Goal: Task Accomplishment & Management: Manage account settings

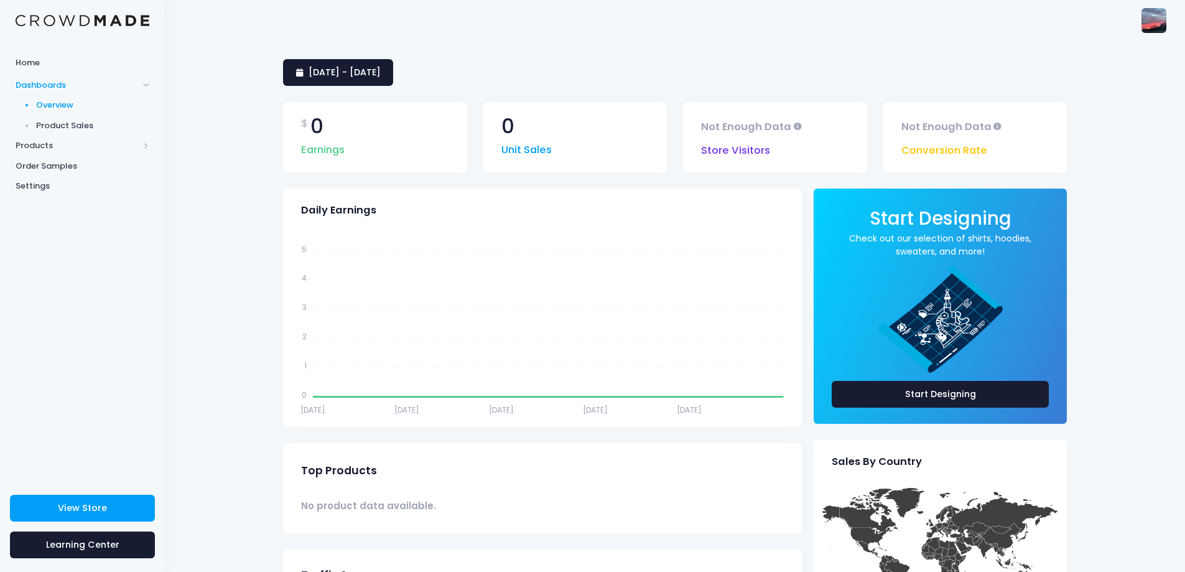
scroll to position [165, 0]
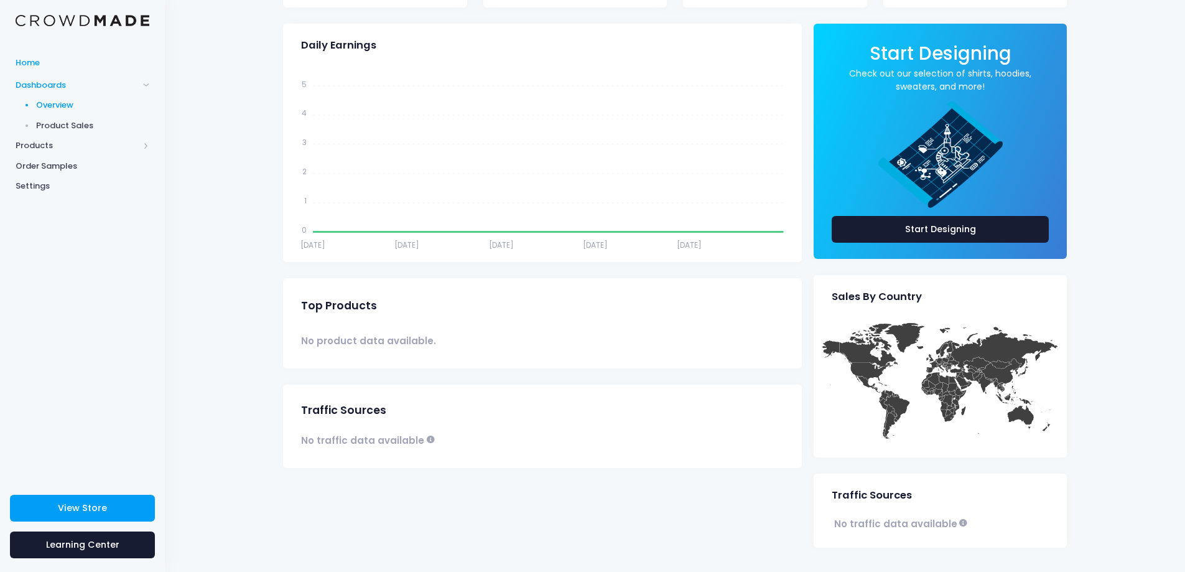
click at [50, 58] on span "Home" at bounding box center [83, 63] width 134 height 12
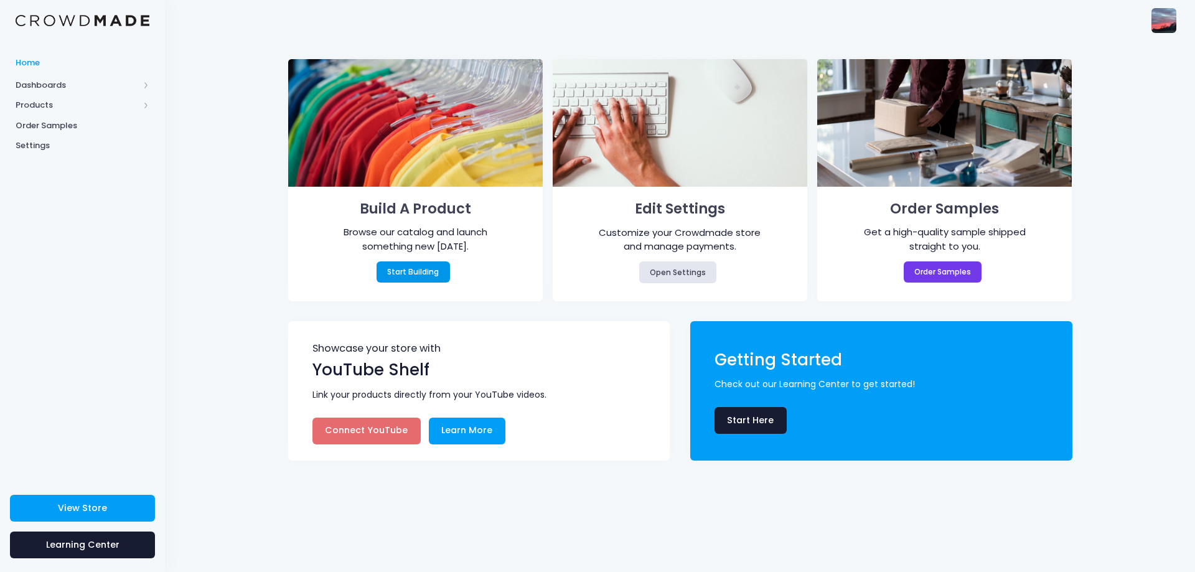
click at [408, 278] on link "Start Building" at bounding box center [412, 271] width 73 height 21
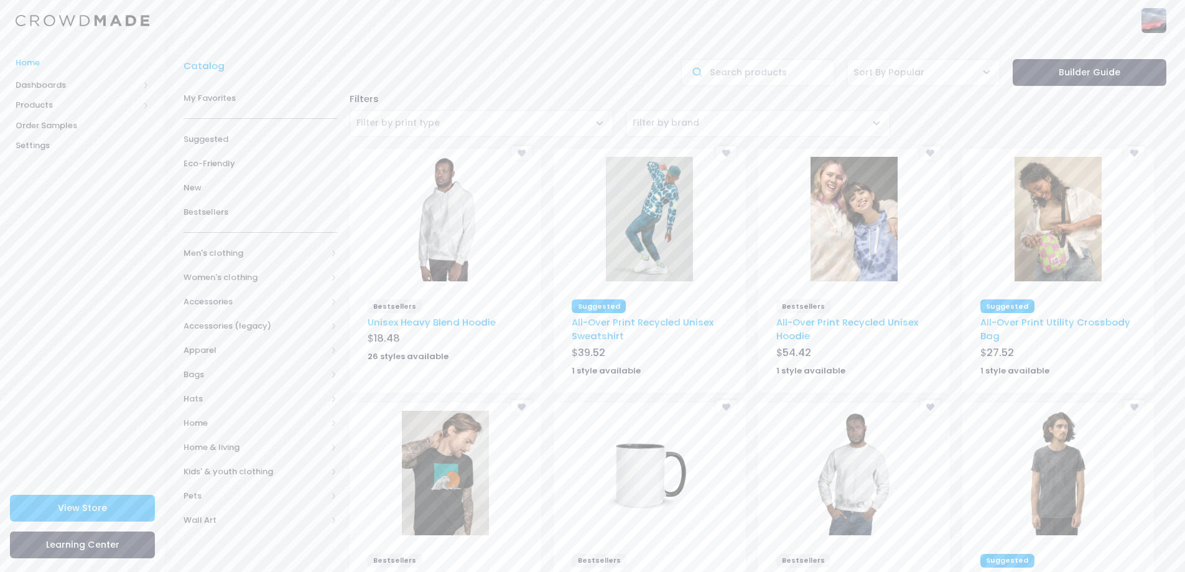
click at [75, 56] on link "Home" at bounding box center [82, 62] width 165 height 24
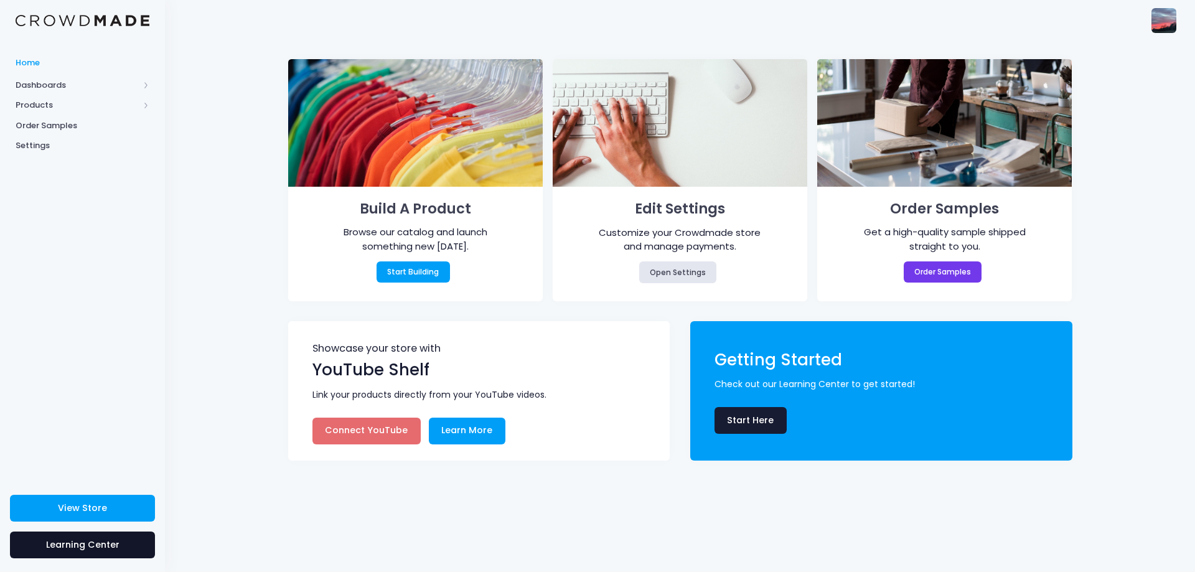
click at [94, 544] on span "Learning Center" at bounding box center [82, 544] width 73 height 12
click at [1169, 28] on img at bounding box center [1163, 20] width 25 height 25
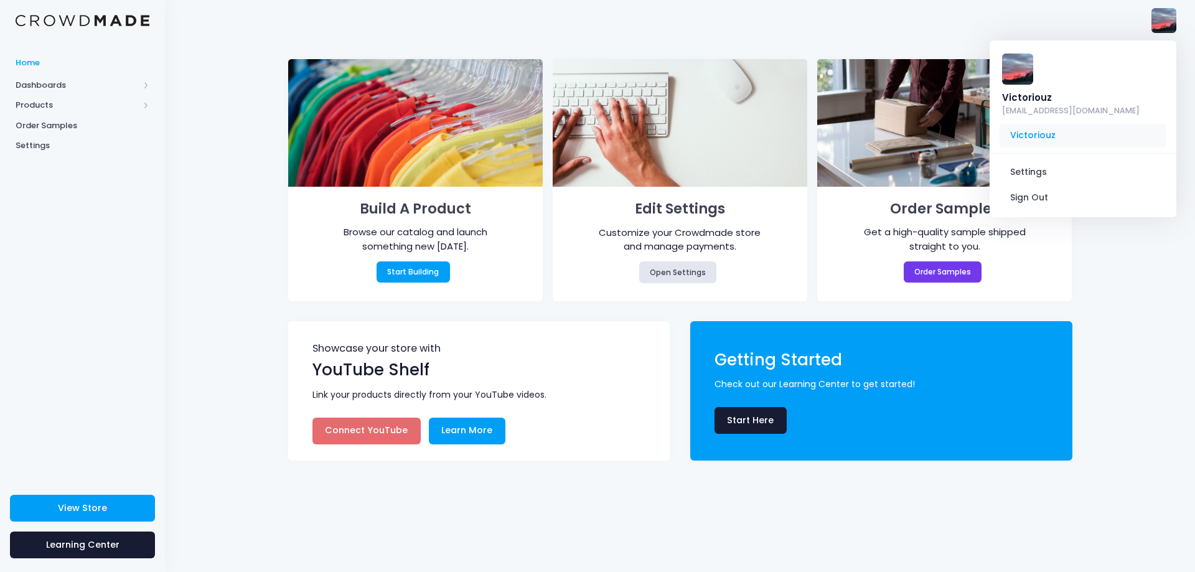
click at [1019, 124] on span "Victoriouz" at bounding box center [1082, 136] width 167 height 24
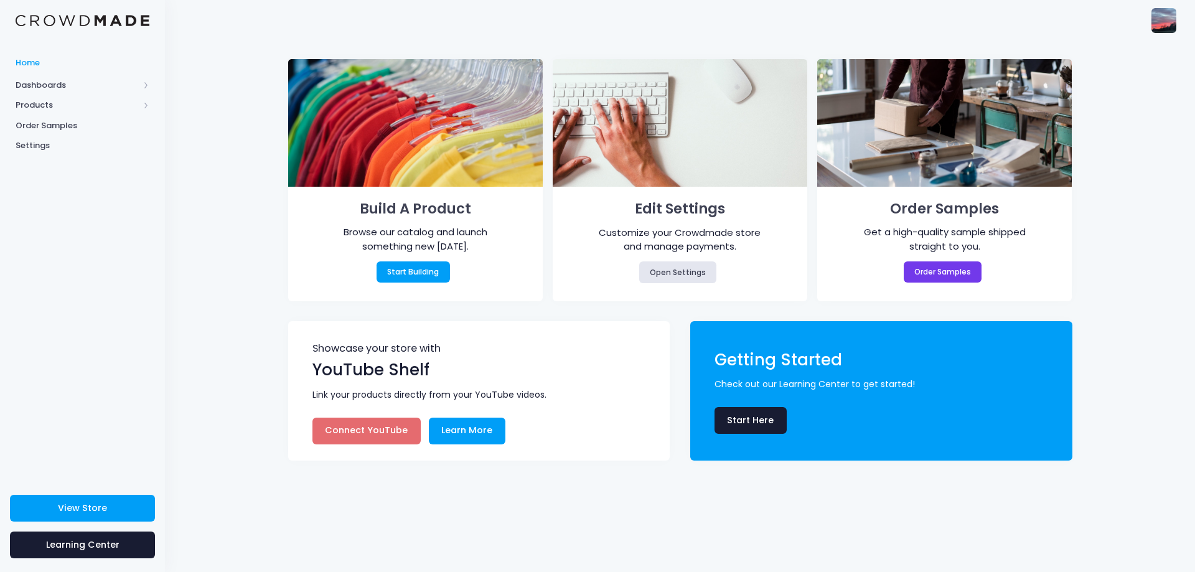
click at [1178, 16] on div "Victoriouz hagstromemily@gmail.com Victoriouz Settings Sign Out" at bounding box center [680, 20] width 1030 height 40
click at [1169, 14] on img at bounding box center [1163, 20] width 25 height 25
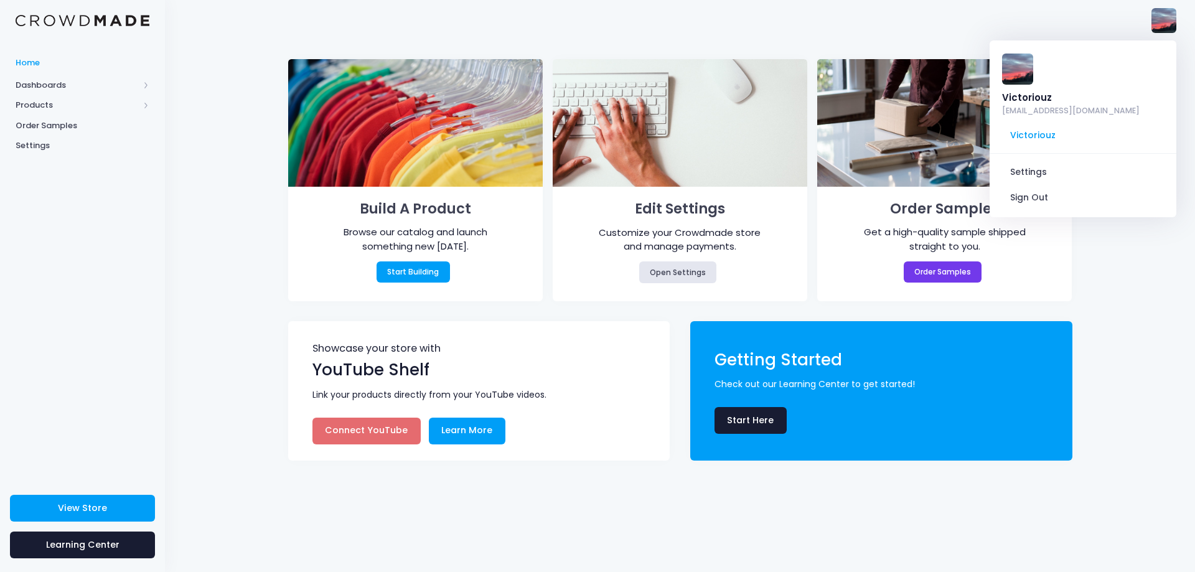
click at [1039, 65] on div "Victoriouz hagstromemily@gmail.com" at bounding box center [1083, 85] width 175 height 73
click at [1044, 153] on div at bounding box center [1082, 153] width 187 height 1
click at [1034, 160] on link "Settings" at bounding box center [1082, 172] width 167 height 24
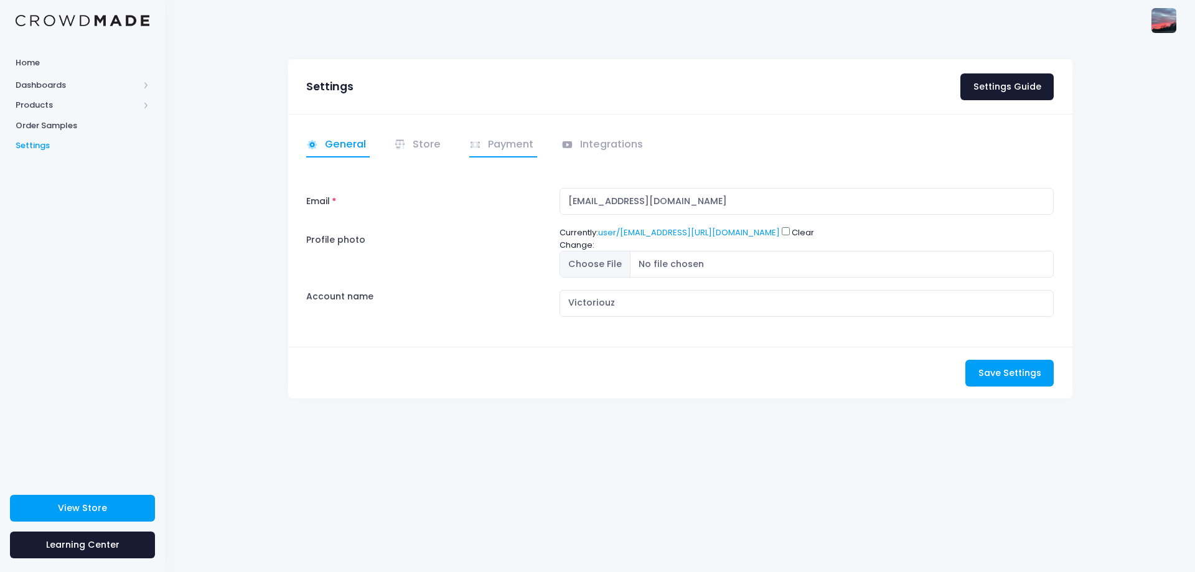
click at [484, 152] on link "Payment" at bounding box center [503, 145] width 68 height 24
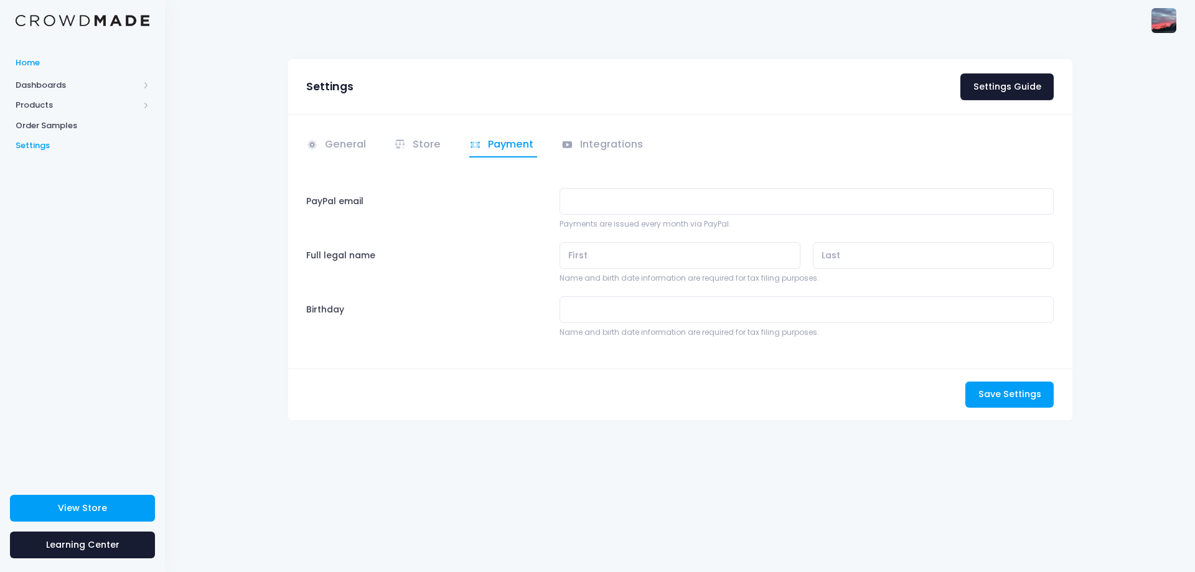
click at [69, 71] on link "Home" at bounding box center [82, 62] width 165 height 24
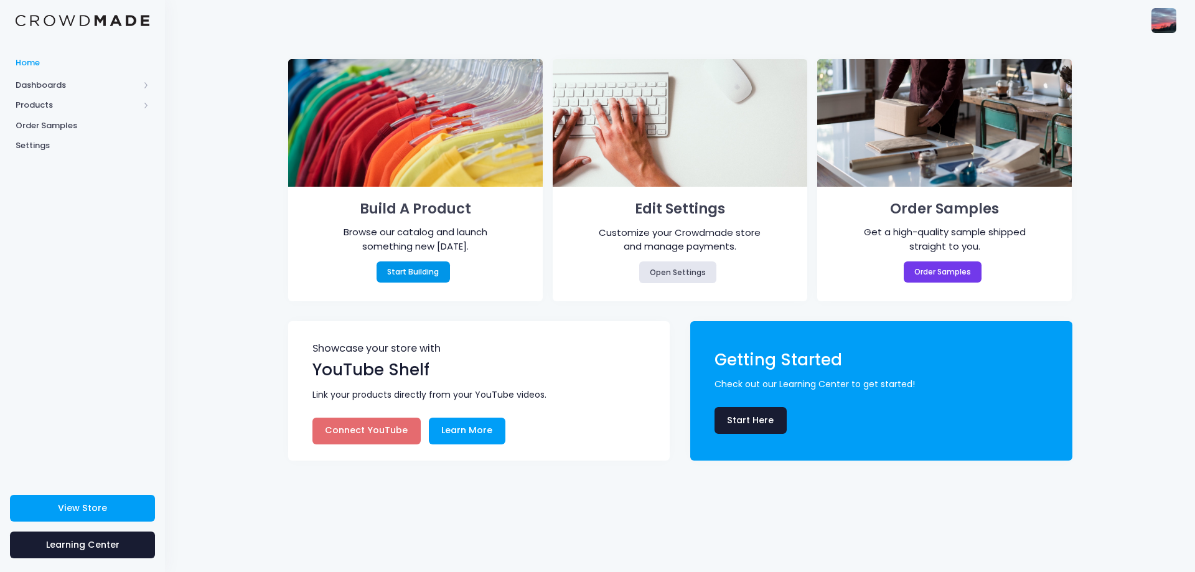
click at [444, 275] on link "Start Building" at bounding box center [412, 271] width 73 height 21
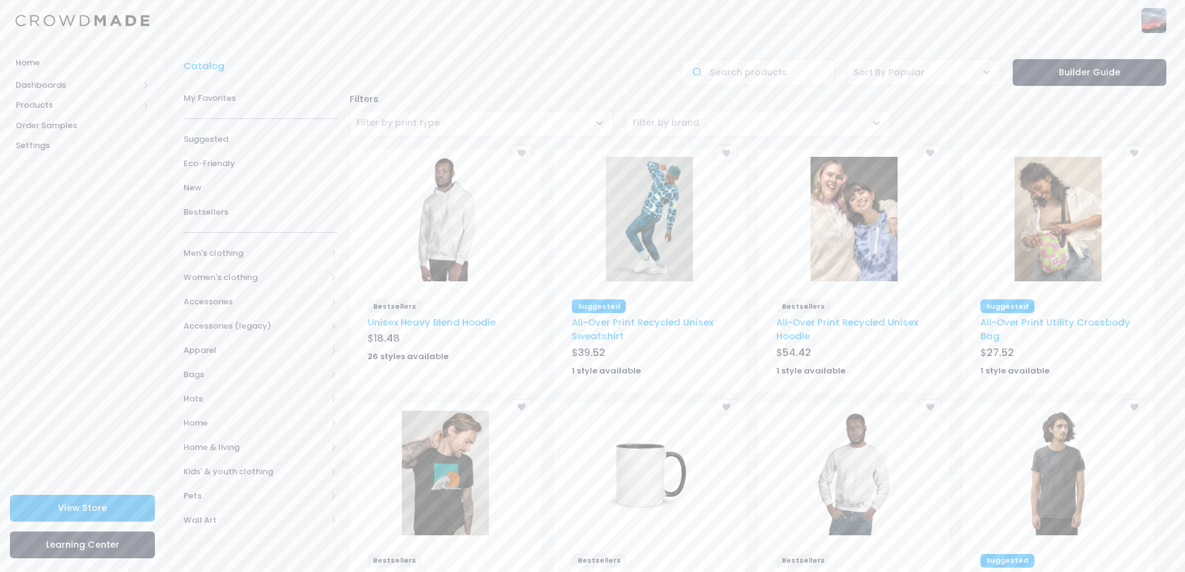
click at [114, 500] on link "View Store" at bounding box center [82, 508] width 145 height 27
click at [113, 518] on link "View Store" at bounding box center [82, 508] width 145 height 27
